Goal: Find specific page/section: Find specific page/section

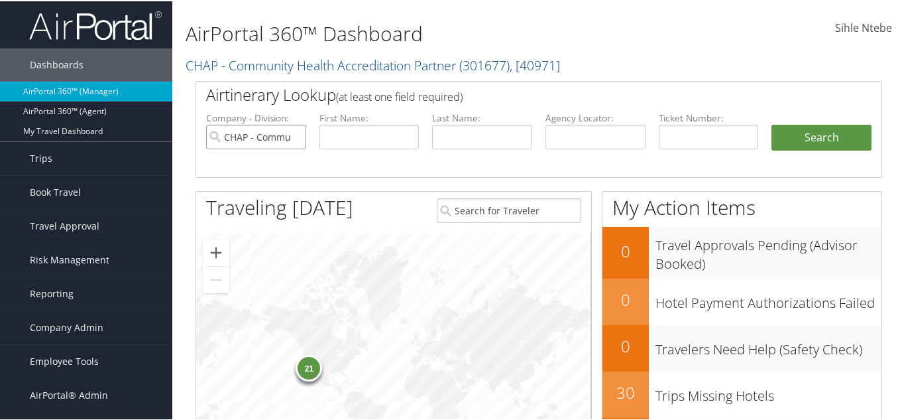
click at [293, 135] on input "CHAP - Community Health Accreditation Partner" at bounding box center [256, 135] width 100 height 25
click at [466, 140] on input "text" at bounding box center [482, 135] width 100 height 25
type input "ou"
click at [332, 134] on input "text" at bounding box center [370, 135] width 100 height 25
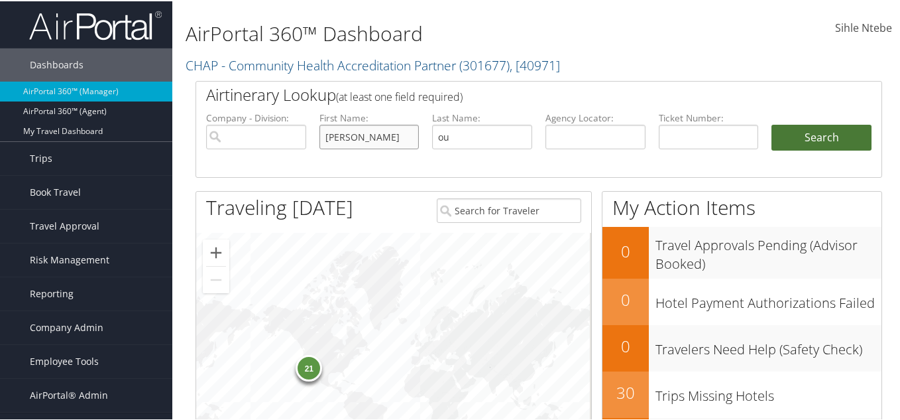
type input "jeniffer"
click at [826, 135] on button "Search" at bounding box center [822, 136] width 100 height 27
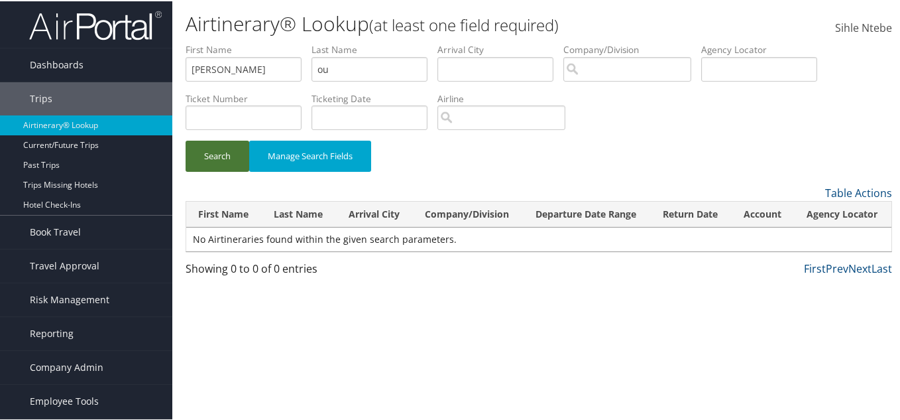
click at [209, 161] on button "Search" at bounding box center [218, 154] width 64 height 31
click at [206, 70] on input "jeniffer" at bounding box center [244, 68] width 116 height 25
click at [219, 68] on input "jenniffer" at bounding box center [244, 68] width 116 height 25
type input "jennifer"
click at [235, 149] on button "Search" at bounding box center [218, 154] width 64 height 31
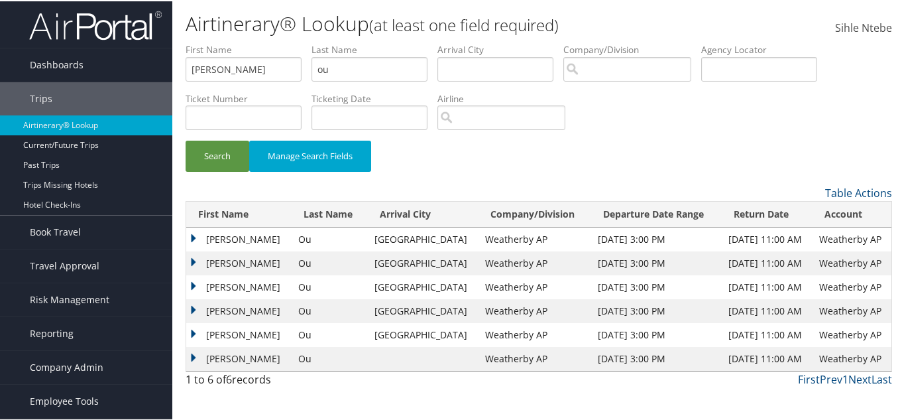
click at [195, 259] on td "Jennifer" at bounding box center [238, 262] width 105 height 24
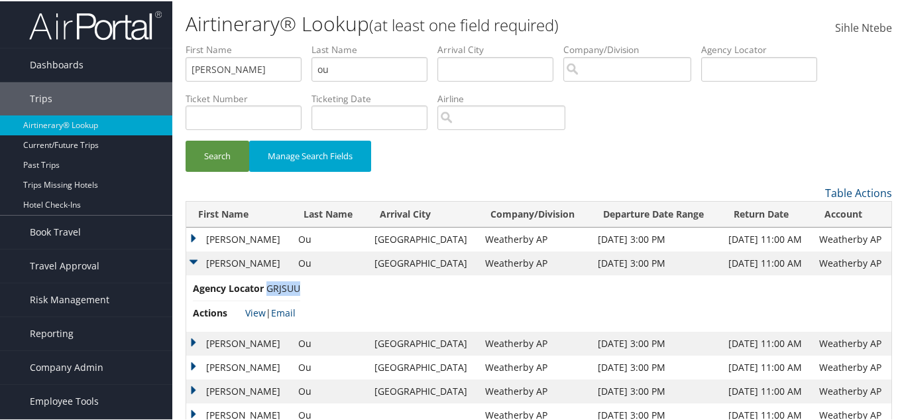
drag, startPoint x: 299, startPoint y: 287, endPoint x: 269, endPoint y: 287, distance: 30.5
click at [269, 287] on span "GRJSUU" at bounding box center [284, 286] width 34 height 13
copy span "GRJSUU"
click at [256, 311] on link "View" at bounding box center [255, 311] width 21 height 13
drag, startPoint x: 363, startPoint y: 66, endPoint x: 276, endPoint y: 39, distance: 91.0
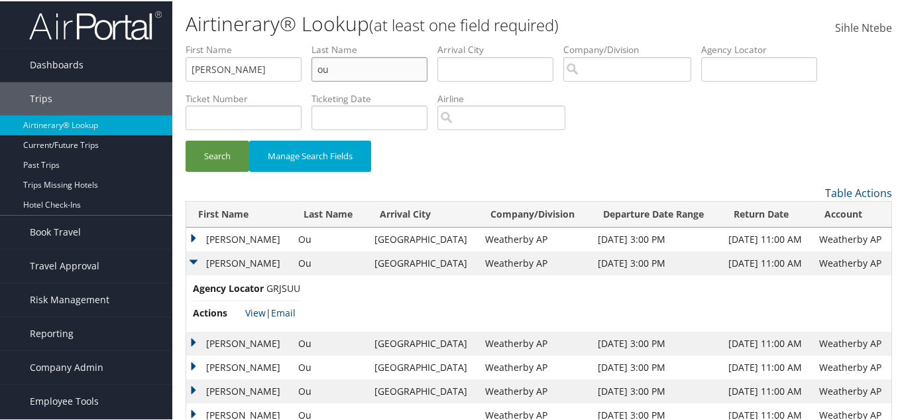
click at [276, 41] on div "Airtinerary® Lookup (at least one field required) Sihle Ntebe Sihle Ntebe My Se…" at bounding box center [538, 224] width 733 height 449
paste input "Maclang"
type input "Maclang"
drag, startPoint x: 251, startPoint y: 64, endPoint x: 64, endPoint y: 63, distance: 186.3
click at [64, 63] on div "Dashboards AirPortal 360™ (Manager) AirPortal 360™ (Agent) My Travel Dashboard …" at bounding box center [453, 224] width 906 height 449
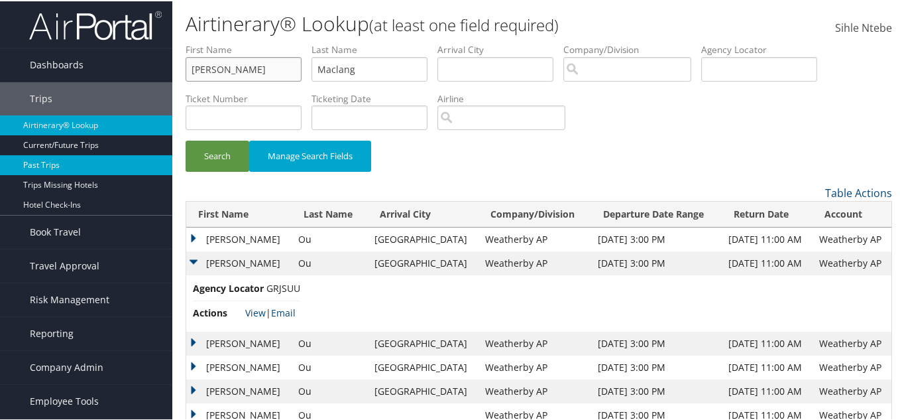
paste input "Dolores"
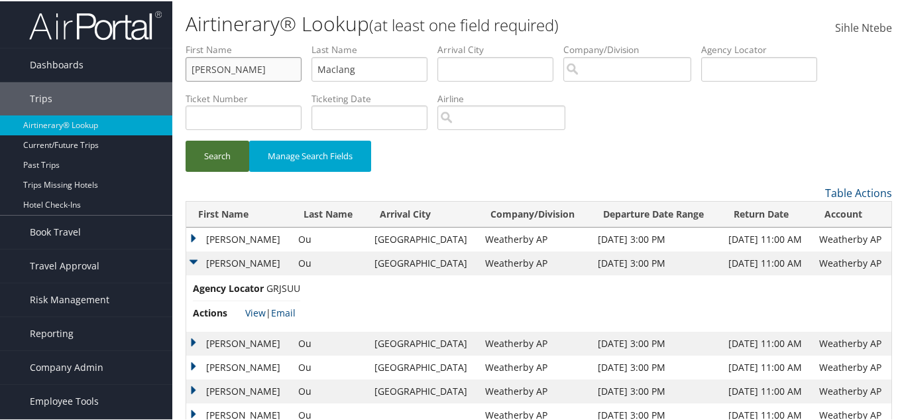
type input "Dolores"
click at [209, 149] on button "Search" at bounding box center [218, 154] width 64 height 31
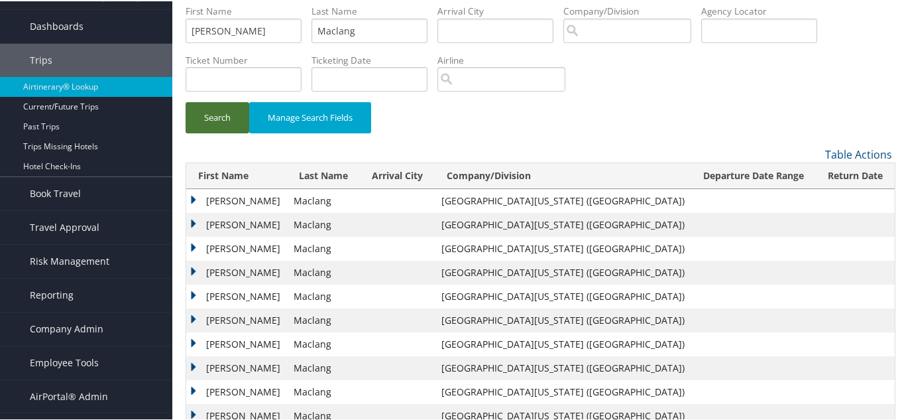
scroll to position [68, 0]
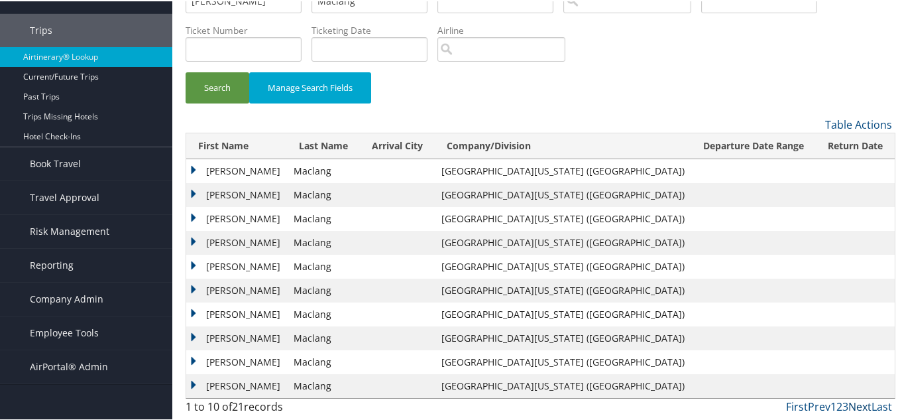
click at [851, 403] on link "Next" at bounding box center [860, 405] width 23 height 15
click at [850, 405] on link "Next" at bounding box center [860, 405] width 23 height 15
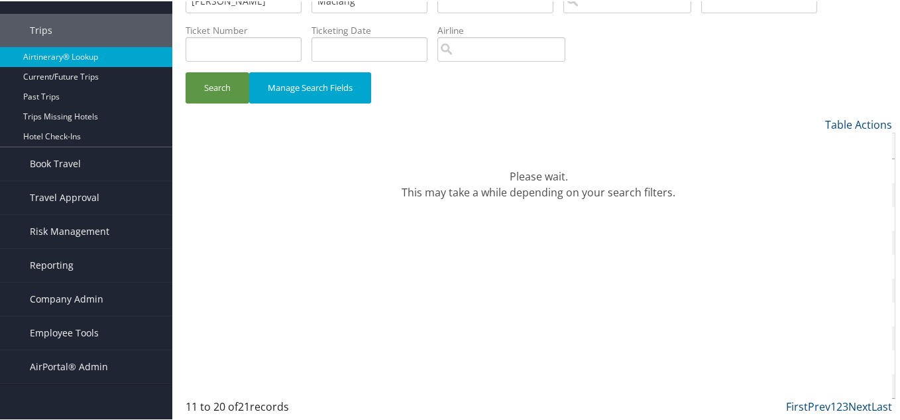
scroll to position [31, 0]
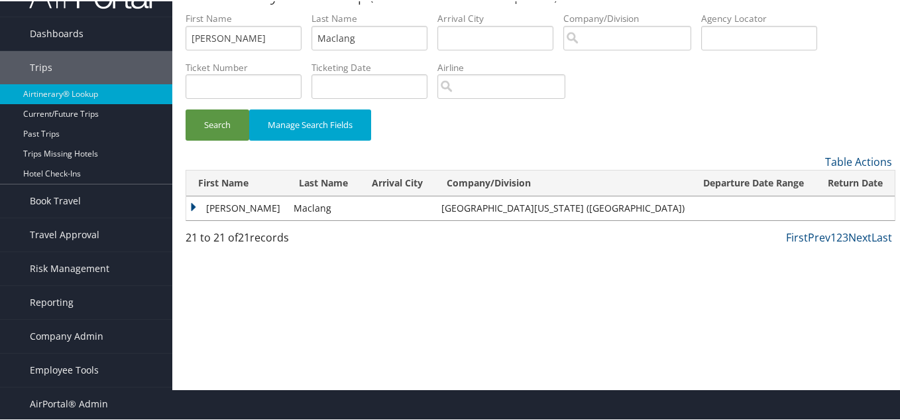
click at [192, 204] on td "Dolores" at bounding box center [236, 207] width 101 height 24
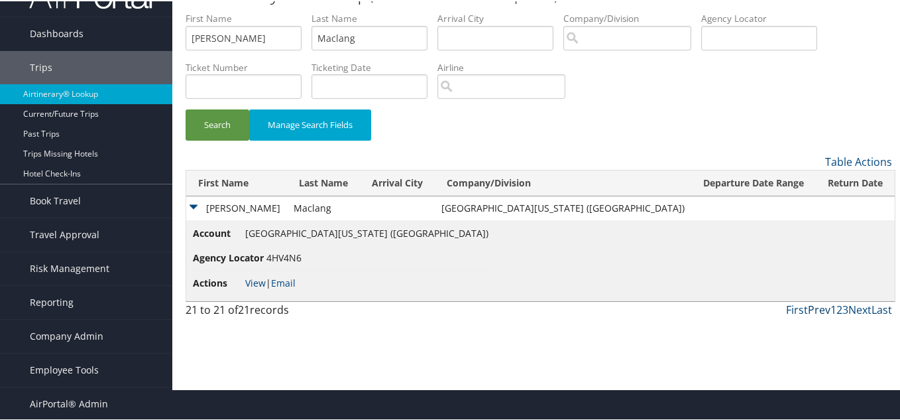
click at [816, 310] on link "Prev" at bounding box center [819, 308] width 23 height 15
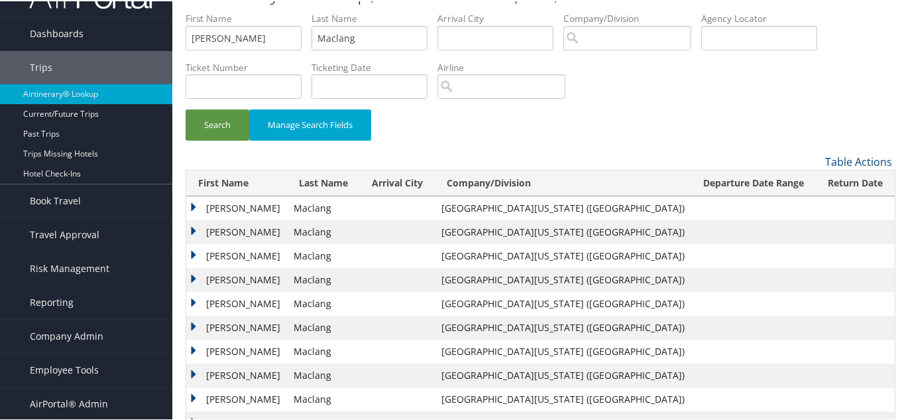
click at [192, 210] on td "Dolores" at bounding box center [236, 207] width 101 height 24
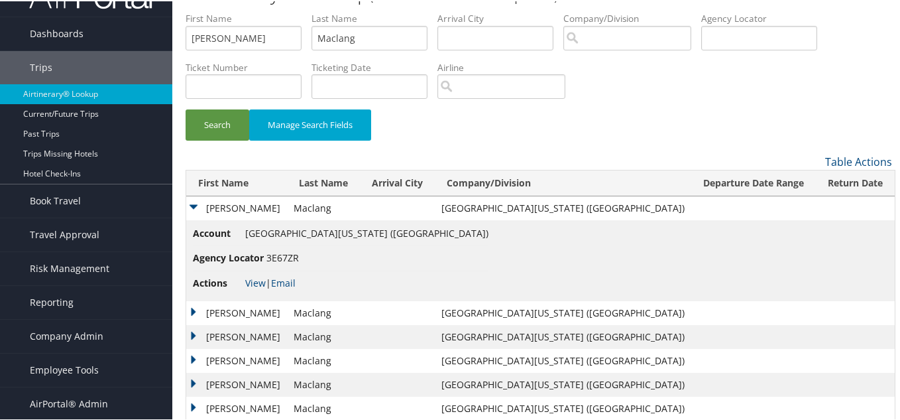
click at [193, 205] on td "Dolores" at bounding box center [236, 207] width 101 height 24
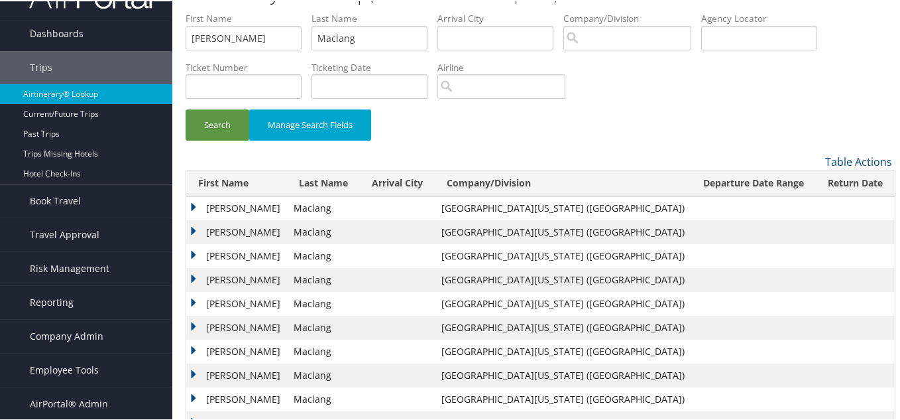
click at [192, 227] on td "Dolores" at bounding box center [236, 231] width 101 height 24
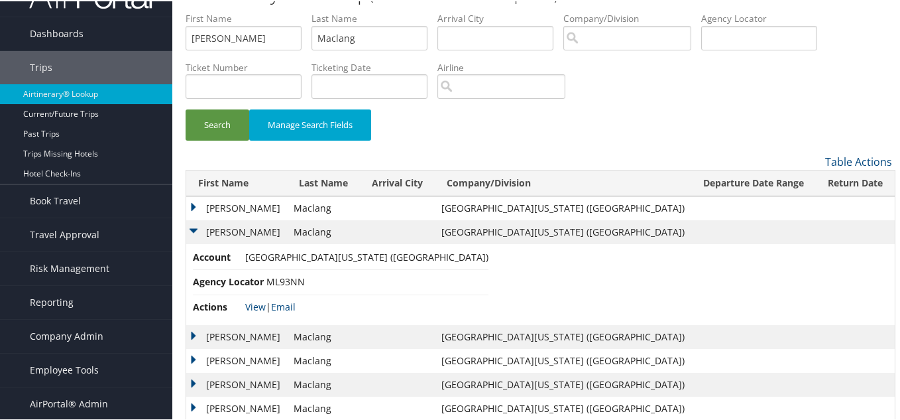
click at [192, 228] on td "Dolores" at bounding box center [236, 231] width 101 height 24
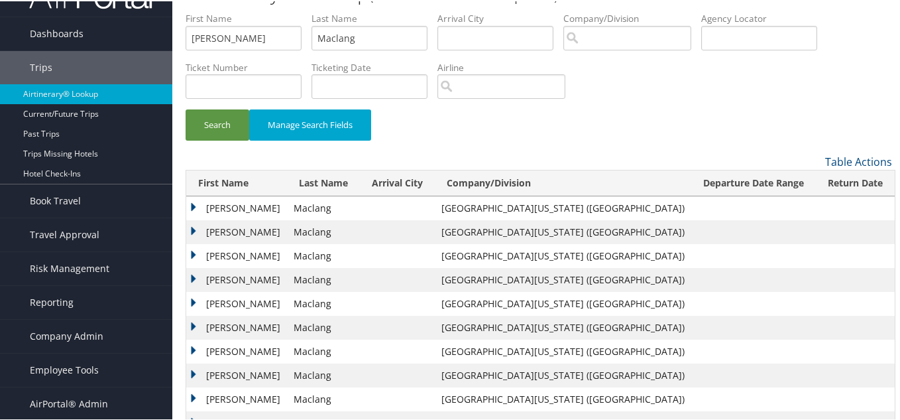
click at [191, 250] on td "Dolores" at bounding box center [236, 255] width 101 height 24
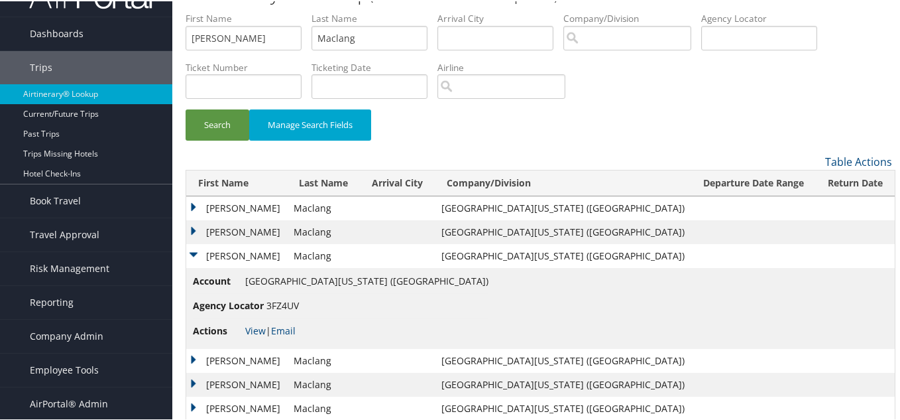
click at [193, 251] on td "Dolores" at bounding box center [236, 255] width 101 height 24
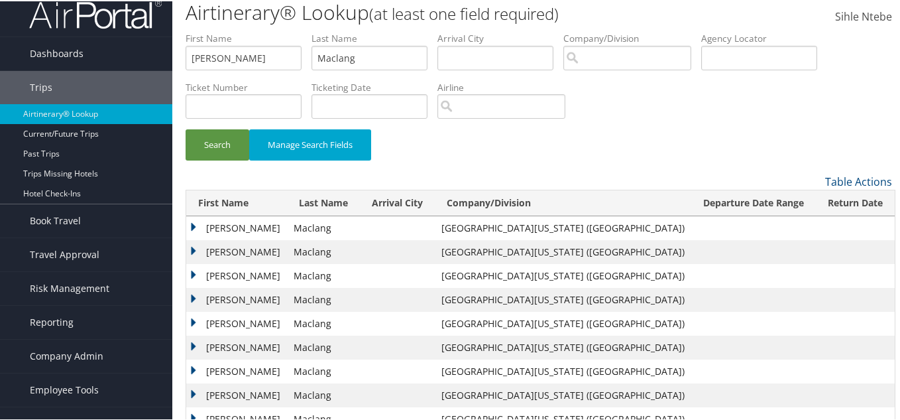
scroll to position [0, 0]
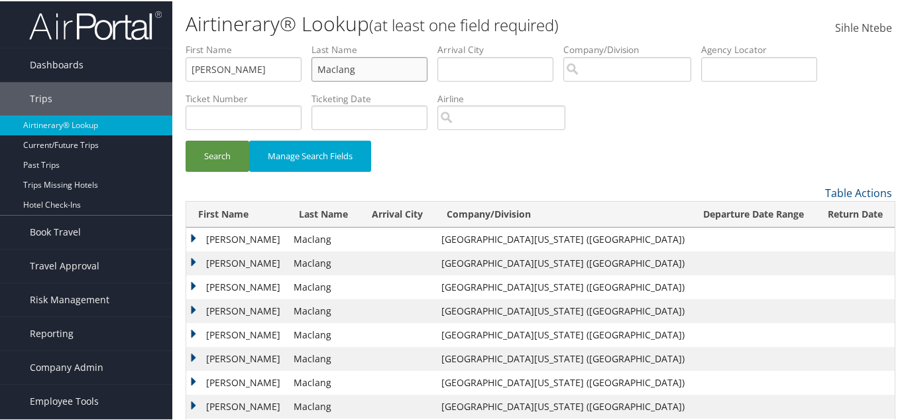
click at [373, 69] on input "Maclang" at bounding box center [370, 68] width 116 height 25
drag, startPoint x: 373, startPoint y: 69, endPoint x: 246, endPoint y: 79, distance: 127.0
click at [246, 42] on ul "First Name Dolores Last Name Maclang Departure City Arrival City Company/Divisi…" at bounding box center [539, 42] width 707 height 0
click at [373, 70] on input "Maclang" at bounding box center [370, 68] width 116 height 25
drag, startPoint x: 373, startPoint y: 70, endPoint x: 204, endPoint y: 67, distance: 168.4
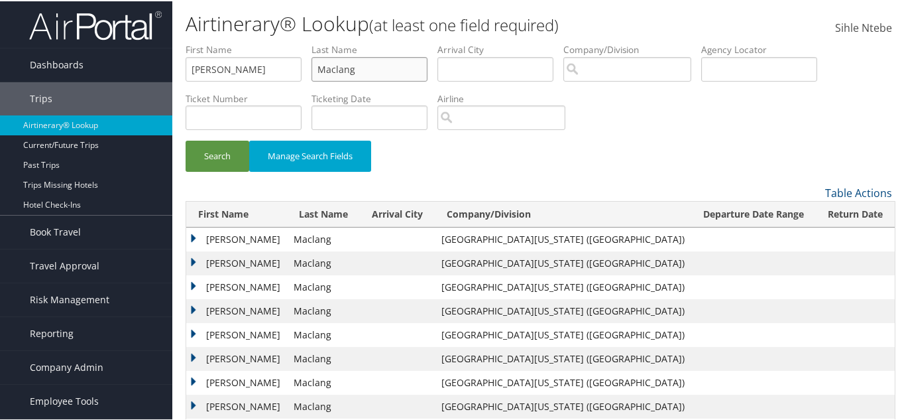
click at [204, 42] on ul "First Name Dolores Last Name Maclang Departure City Arrival City Company/Divisi…" at bounding box center [539, 42] width 707 height 0
type input "yun"
drag, startPoint x: 167, startPoint y: 70, endPoint x: 0, endPoint y: 73, distance: 167.1
click at [0, 73] on div "Dashboards AirPortal 360™ (Manager) AirPortal 360™ (Agent) My Travel Dashboard …" at bounding box center [453, 244] width 906 height 488
type input "yun"
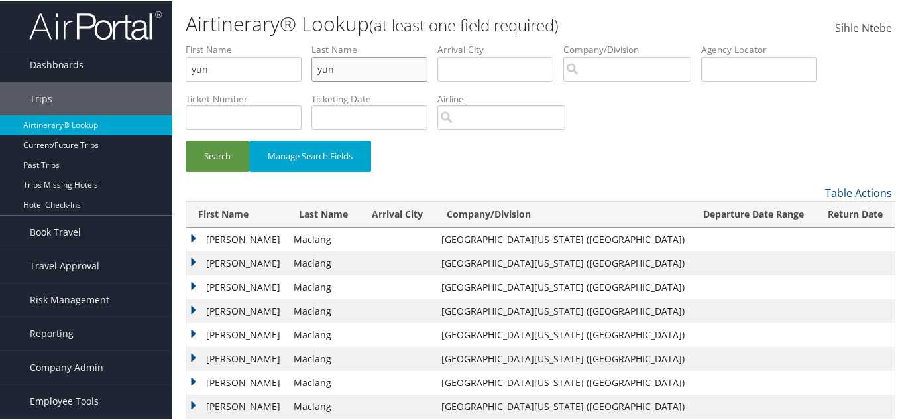
drag, startPoint x: 288, startPoint y: 57, endPoint x: 196, endPoint y: 54, distance: 92.2
click at [197, 42] on ul "First Name yun Last Name yun Departure City Arrival City Company/Division Airpo…" at bounding box center [539, 42] width 707 height 0
type input "yang"
drag, startPoint x: 219, startPoint y: 174, endPoint x: 219, endPoint y: 164, distance: 10.0
click at [219, 166] on button "Search" at bounding box center [218, 154] width 64 height 31
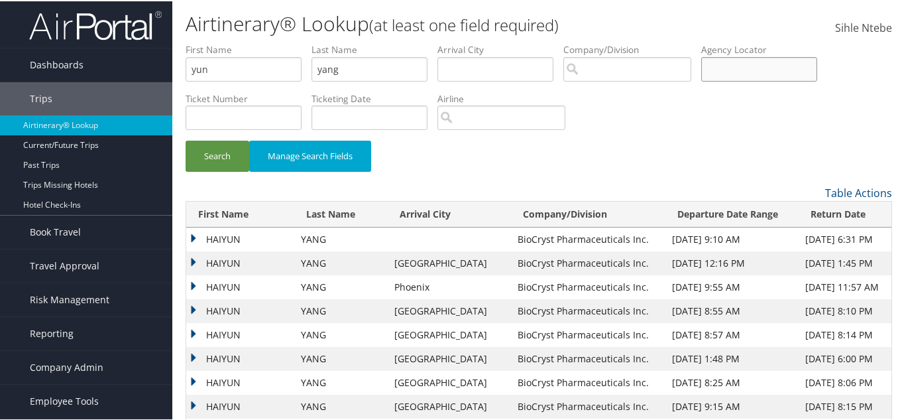
click at [738, 64] on input "text" at bounding box center [759, 68] width 116 height 25
type input "d1k2bc"
drag, startPoint x: 348, startPoint y: 70, endPoint x: 267, endPoint y: 60, distance: 82.2
click at [267, 42] on ul "First Name yun Last Name yang Departure City Arrival City Company/Division Airp…" at bounding box center [539, 42] width 707 height 0
drag, startPoint x: 214, startPoint y: 71, endPoint x: 172, endPoint y: 60, distance: 43.3
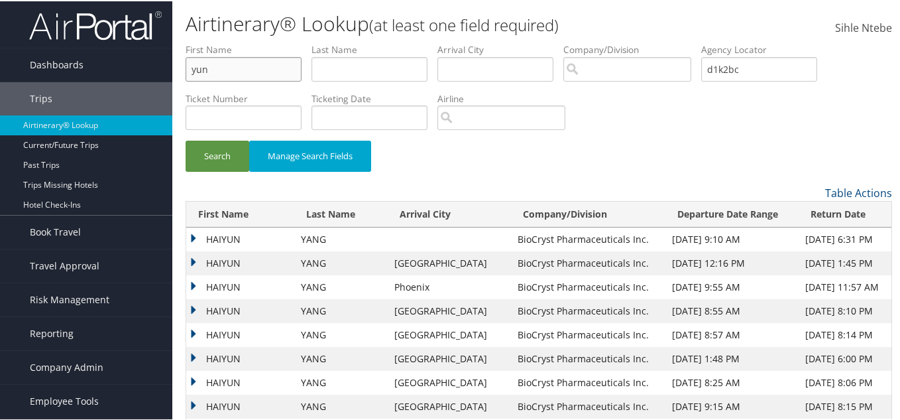
click at [172, 60] on div "Airtinerary® Lookup (at least one field required) Sihle Ntebe Sihle Ntebe My Se…" at bounding box center [538, 244] width 733 height 488
click at [224, 151] on button "Search" at bounding box center [218, 154] width 64 height 31
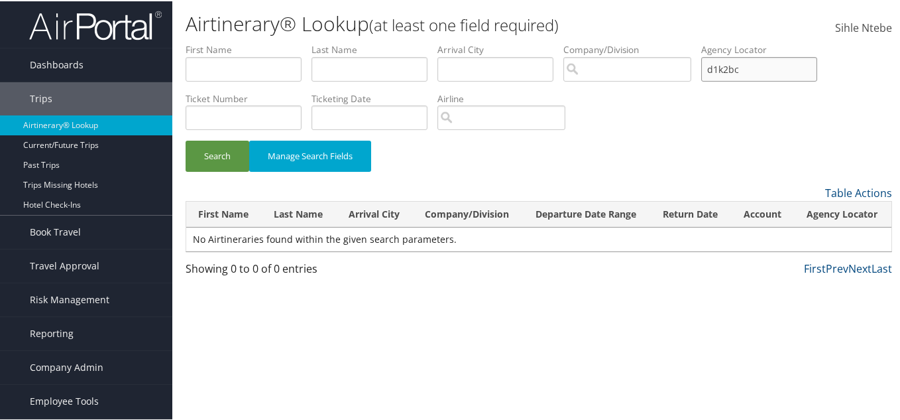
drag, startPoint x: 756, startPoint y: 70, endPoint x: 679, endPoint y: 68, distance: 77.0
click at [679, 42] on ul "First Name Last Name Departure City Arrival City Company/Division Airport/City …" at bounding box center [539, 42] width 707 height 0
click at [770, 65] on input "d1k2bc" at bounding box center [759, 68] width 116 height 25
click at [605, 42] on ul "First Name Last Name Departure City Arrival City Company/Division Airport/City …" at bounding box center [539, 42] width 707 height 0
click at [259, 70] on input "text" at bounding box center [244, 68] width 116 height 25
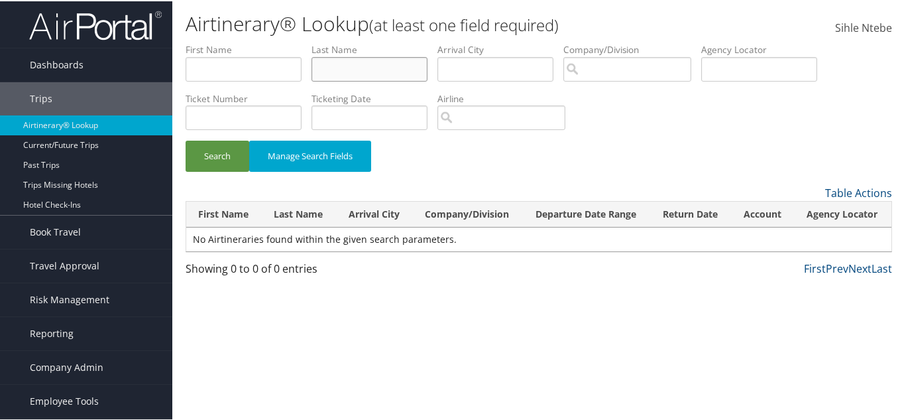
click at [341, 64] on input "text" at bounding box center [370, 68] width 116 height 25
type input "chen"
click at [278, 70] on input "text" at bounding box center [244, 68] width 116 height 25
type input "xiaohui"
click at [223, 149] on button "Search" at bounding box center [218, 154] width 64 height 31
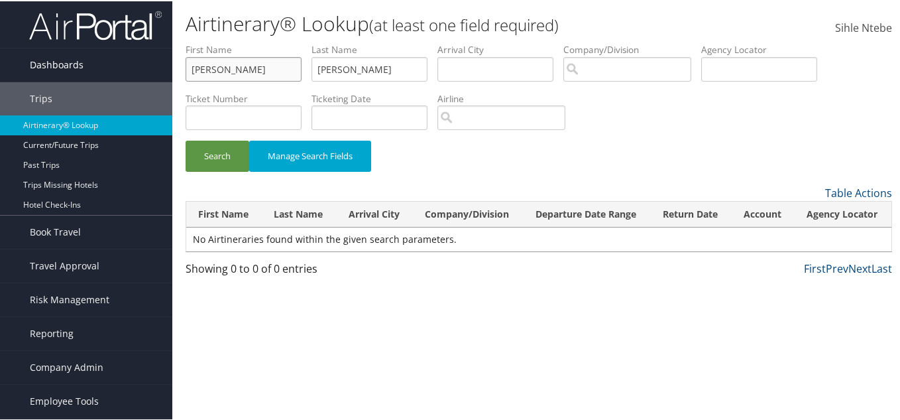
drag, startPoint x: 261, startPoint y: 72, endPoint x: 120, endPoint y: 68, distance: 140.6
click at [120, 68] on div "Dashboards AirPortal 360™ (Manager) AirPortal 360™ (Agent) My Travel Dashboard …" at bounding box center [453, 210] width 906 height 420
type input "yun"
drag, startPoint x: 343, startPoint y: 70, endPoint x: 313, endPoint y: 63, distance: 31.2
click at [313, 42] on ul "First Name yun Last Name chen Departure City Arrival City Company/Division Airp…" at bounding box center [539, 42] width 707 height 0
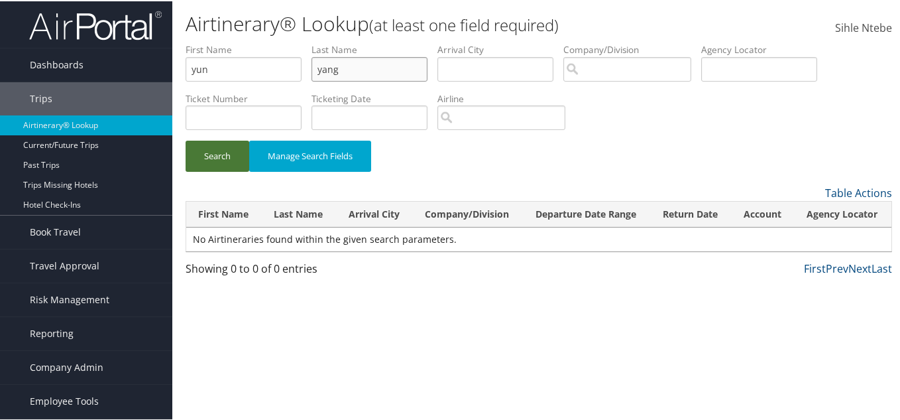
type input "yang"
click at [227, 152] on button "Search" at bounding box center [218, 154] width 64 height 31
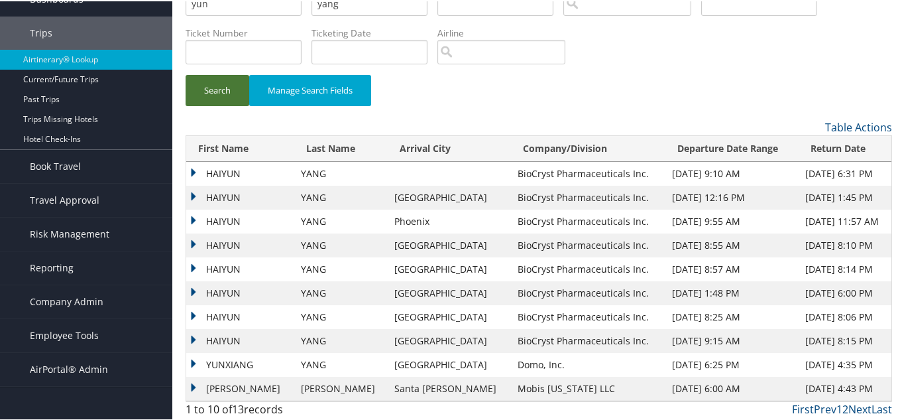
scroll to position [68, 0]
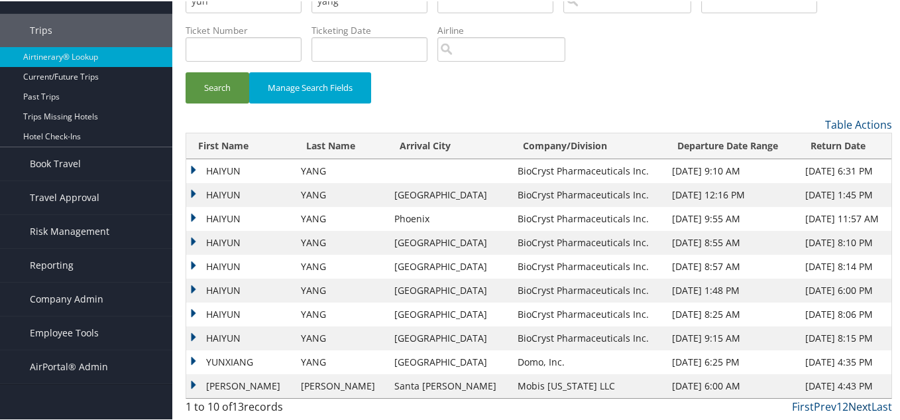
click at [851, 406] on link "Next" at bounding box center [860, 405] width 23 height 15
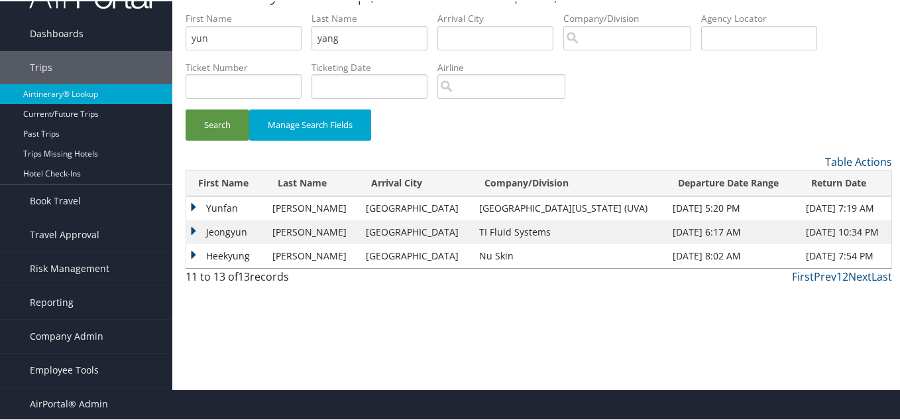
scroll to position [31, 0]
click at [599, 40] on input "search" at bounding box center [628, 37] width 128 height 25
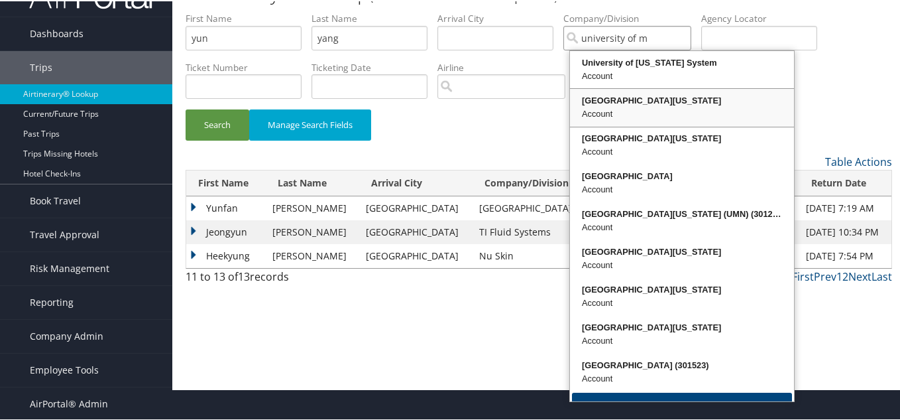
click at [642, 107] on div "Account" at bounding box center [682, 112] width 220 height 13
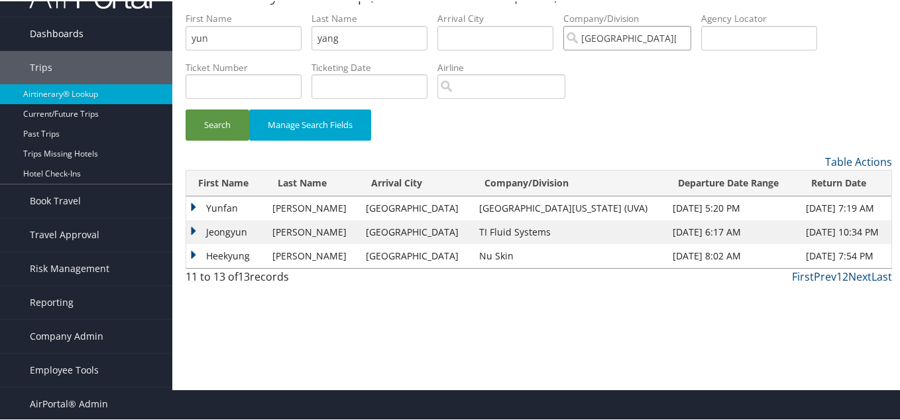
type input "[GEOGRAPHIC_DATA][US_STATE]"
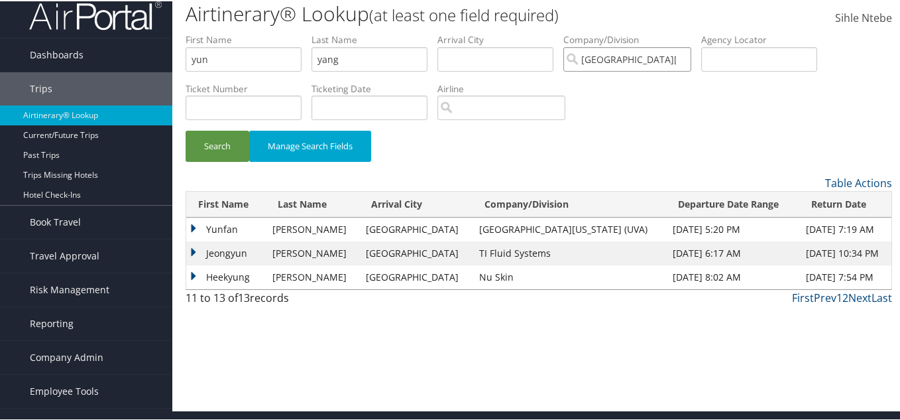
scroll to position [0, 0]
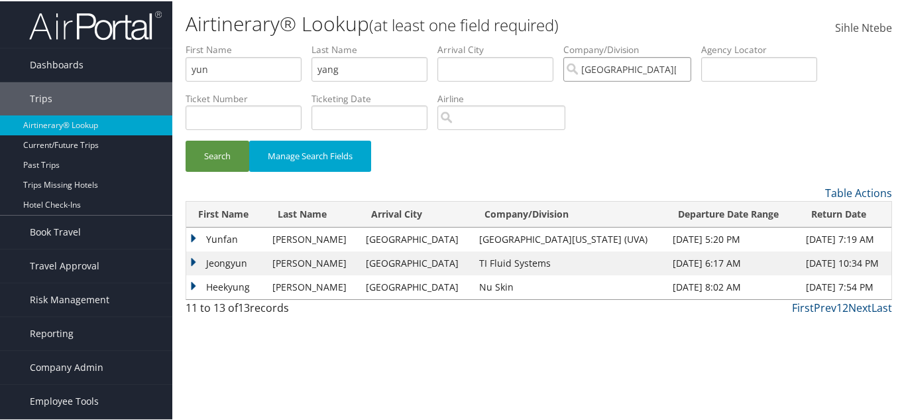
click at [689, 66] on input "[GEOGRAPHIC_DATA][US_STATE]" at bounding box center [628, 68] width 128 height 25
type input "c"
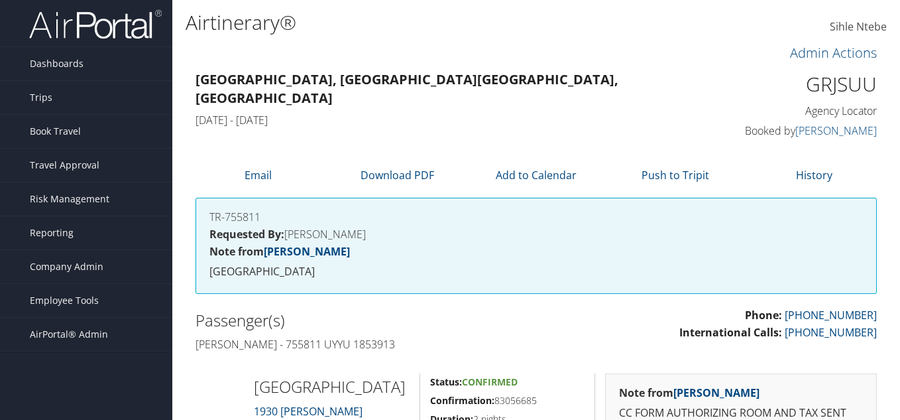
scroll to position [265, 0]
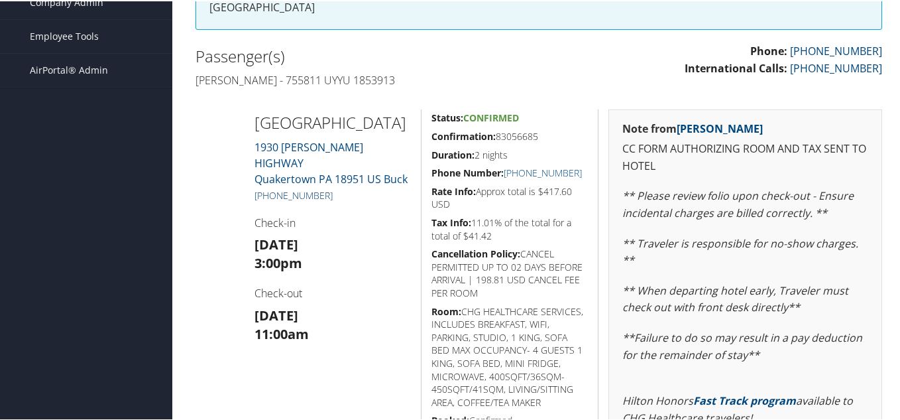
drag, startPoint x: 334, startPoint y: 202, endPoint x: 260, endPoint y: 202, distance: 73.6
click at [260, 201] on h5 "+1 (215) 529-6800" at bounding box center [333, 194] width 157 height 13
copy link "1 (215) 529-6800"
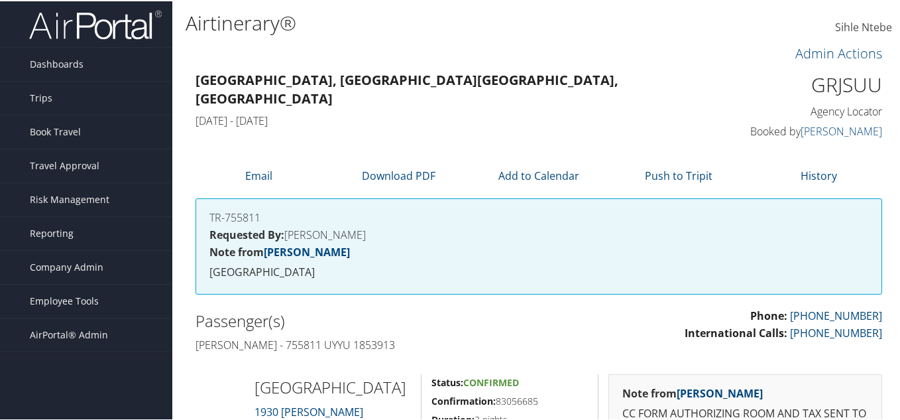
scroll to position [0, 0]
click at [97, 262] on span "Company Admin" at bounding box center [67, 266] width 74 height 33
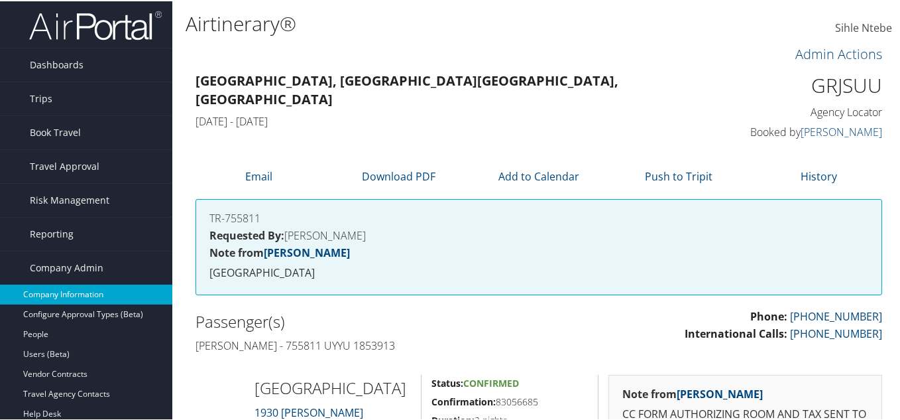
click at [69, 294] on link "Company Information" at bounding box center [86, 293] width 172 height 20
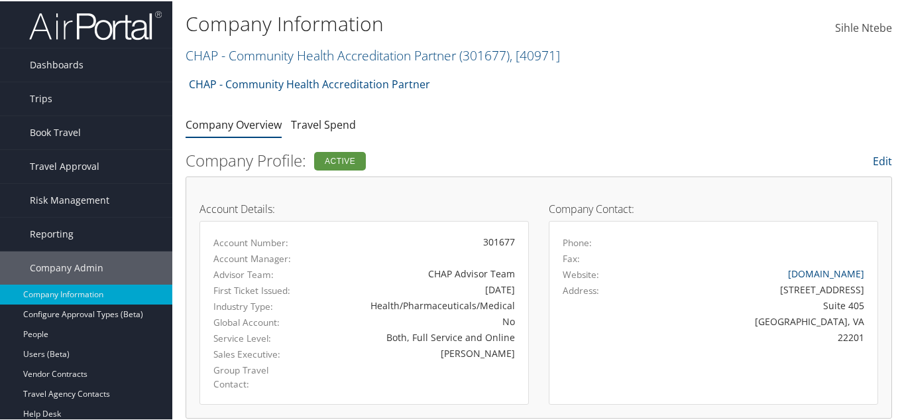
click at [576, 57] on h2 "CHAP - Community Health Accreditation Partner ( 301677 ) , [ 40971 ]" at bounding box center [421, 53] width 471 height 23
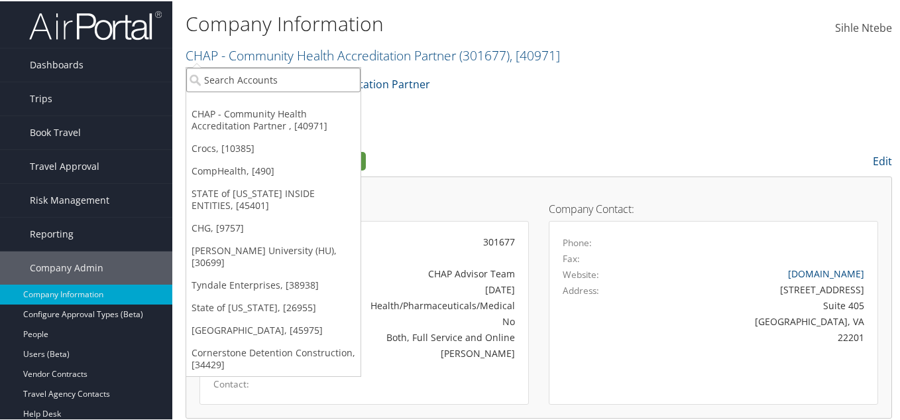
click at [286, 79] on input "search" at bounding box center [273, 78] width 174 height 25
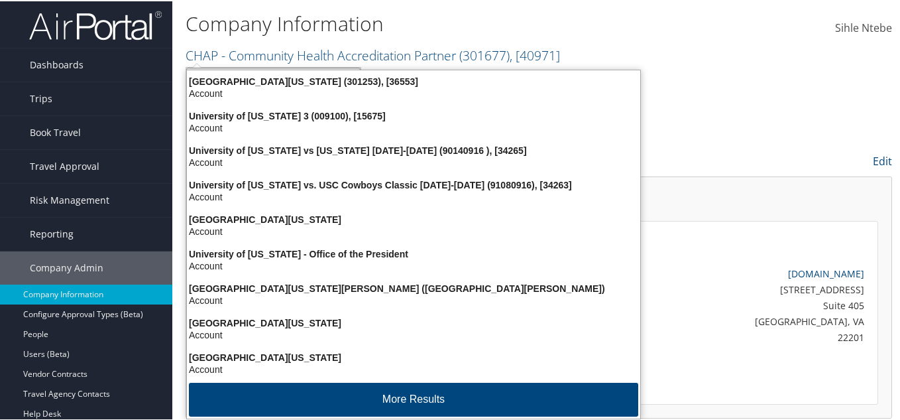
type input "university of mar"
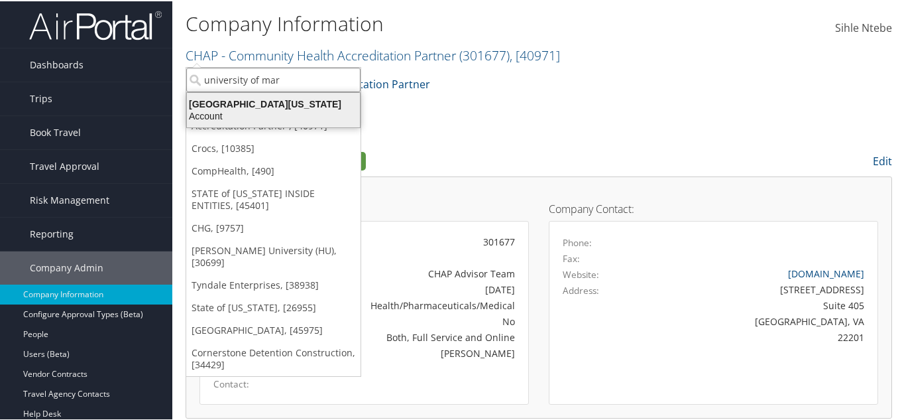
click at [269, 109] on div "Account" at bounding box center [273, 115] width 189 height 12
